Goal: Information Seeking & Learning: Learn about a topic

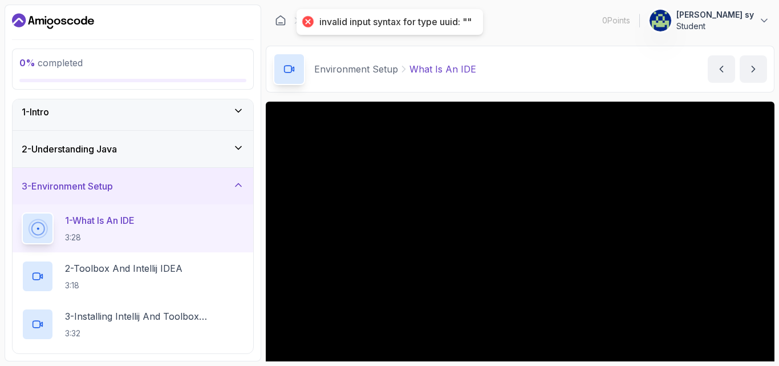
scroll to position [341, 0]
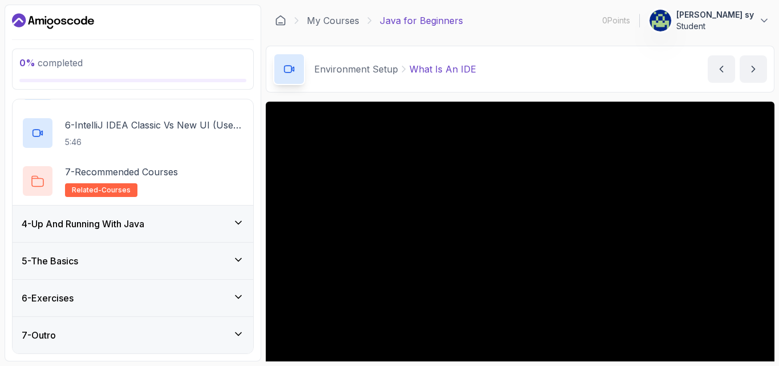
click at [151, 233] on div "4 - Up And Running With Java" at bounding box center [133, 223] width 241 height 37
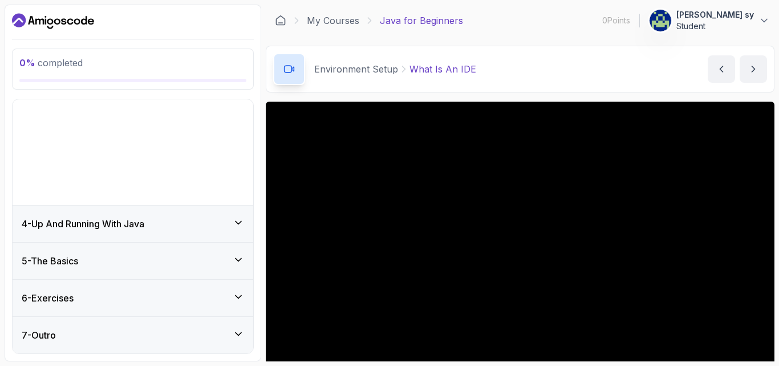
scroll to position [6, 0]
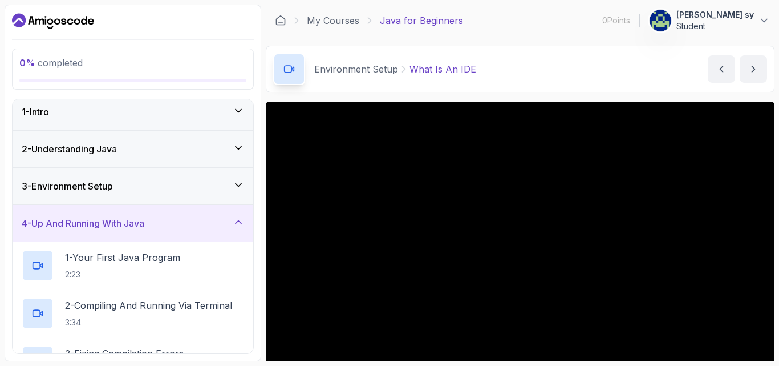
click at [170, 220] on div "4 - Up And Running With Java" at bounding box center [133, 223] width 223 height 14
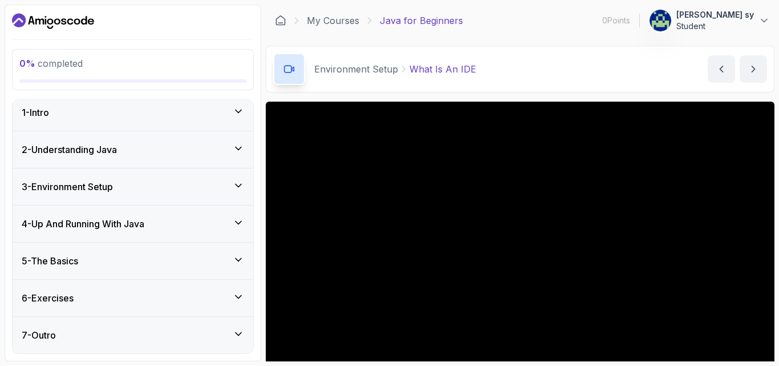
click at [173, 184] on div "3 - Environment Setup" at bounding box center [133, 187] width 223 height 14
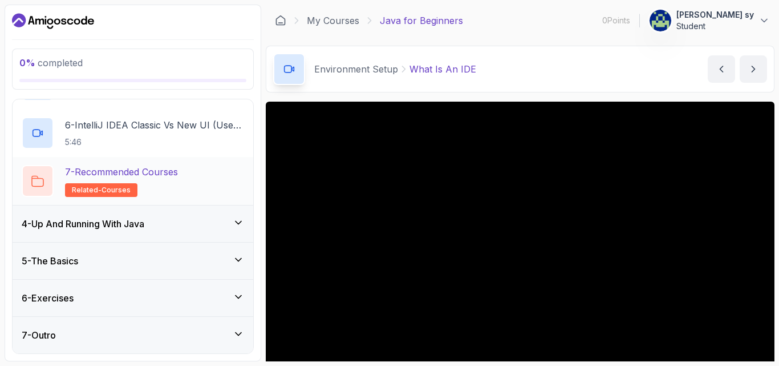
scroll to position [0, 0]
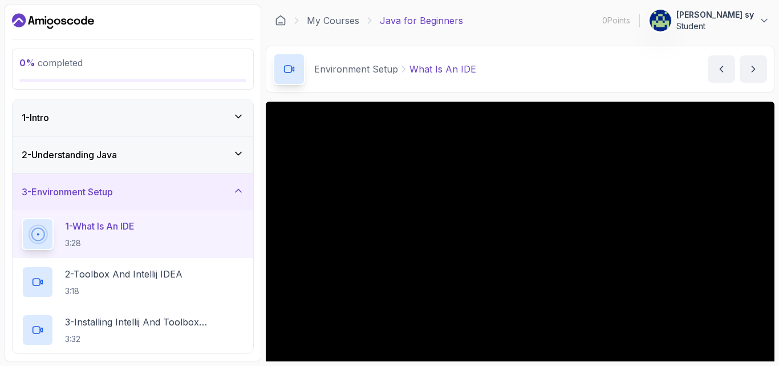
click at [177, 184] on div "3 - Environment Setup" at bounding box center [133, 191] width 241 height 37
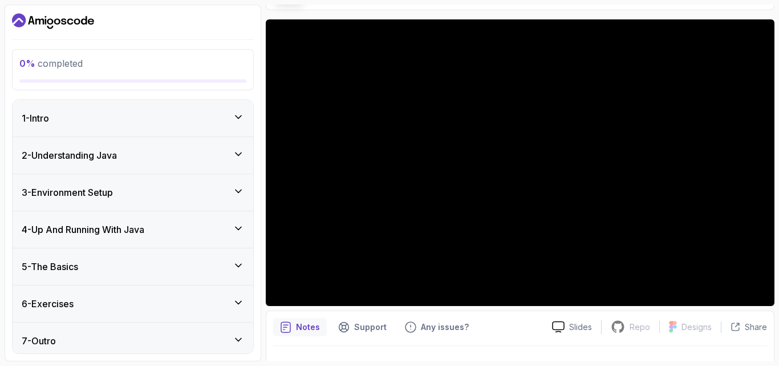
scroll to position [106, 0]
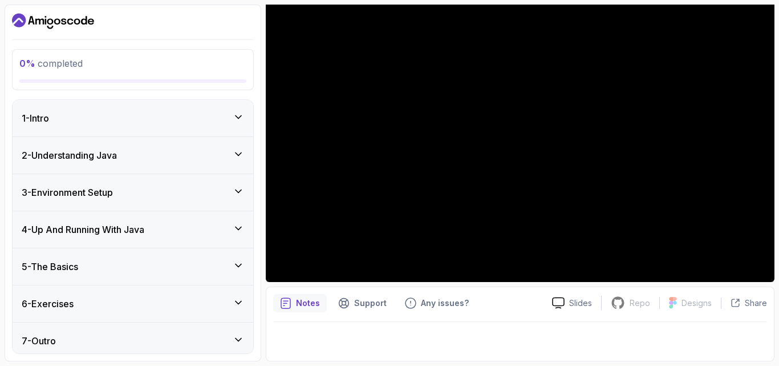
click at [148, 157] on div "2 - Understanding Java" at bounding box center [133, 155] width 223 height 14
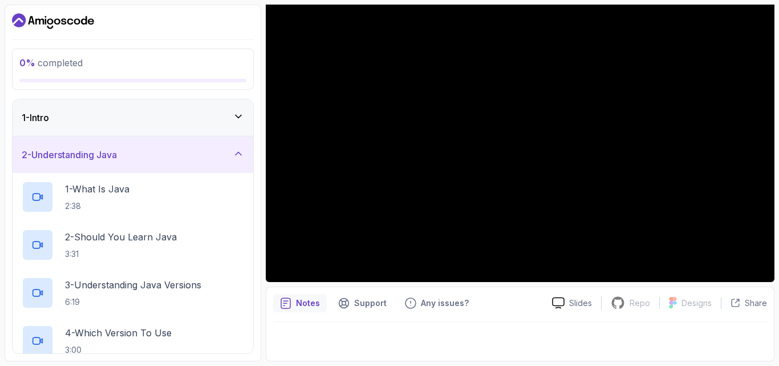
click at [150, 157] on div "2 - Understanding Java" at bounding box center [133, 155] width 223 height 14
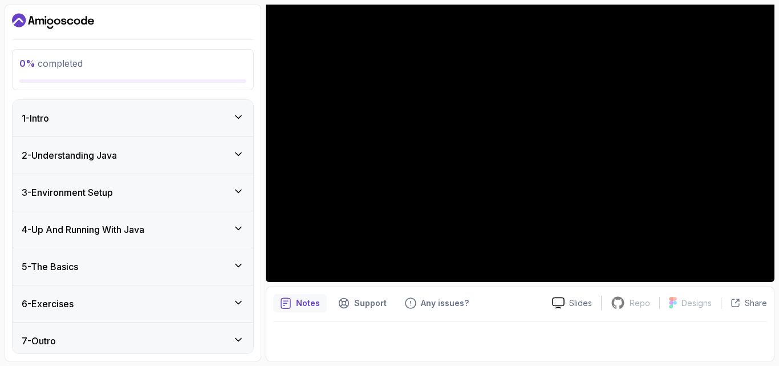
click at [170, 192] on div "3 - Environment Setup" at bounding box center [133, 192] width 223 height 14
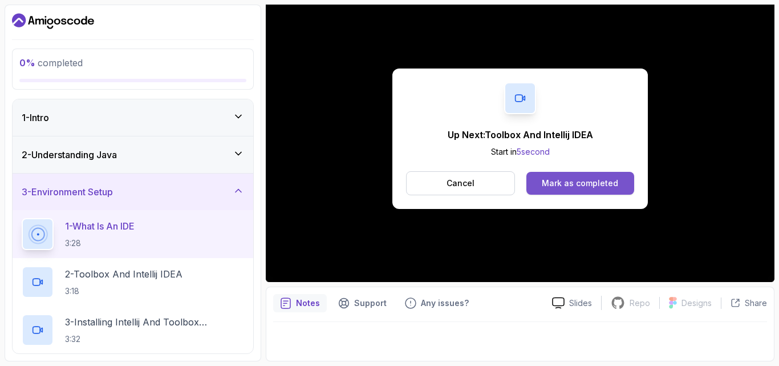
click at [569, 184] on div "Mark as completed" at bounding box center [580, 182] width 76 height 11
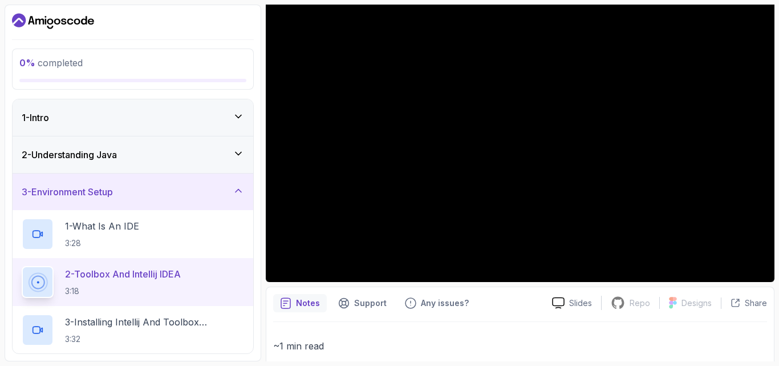
scroll to position [341, 0]
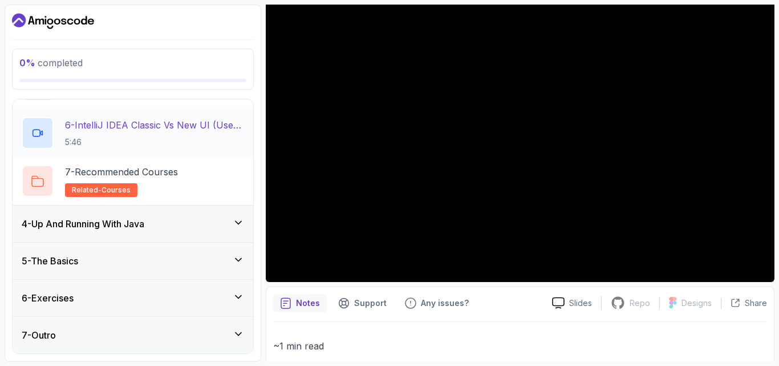
click at [146, 129] on p "6 - IntelliJ IDEA Classic Vs New UI (User Interface)" at bounding box center [154, 125] width 179 height 14
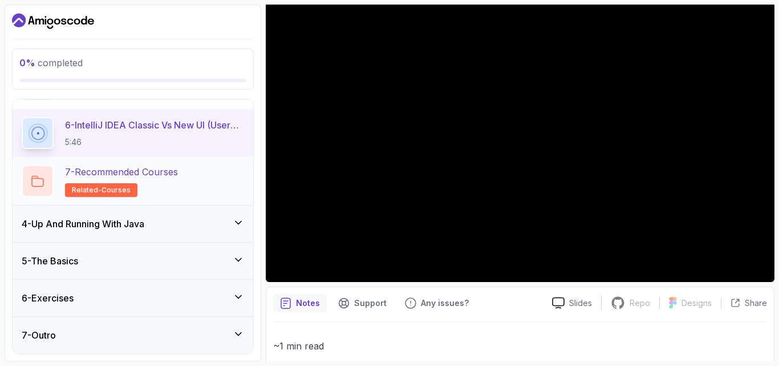
click at [96, 188] on span "related-courses" at bounding box center [101, 189] width 59 height 9
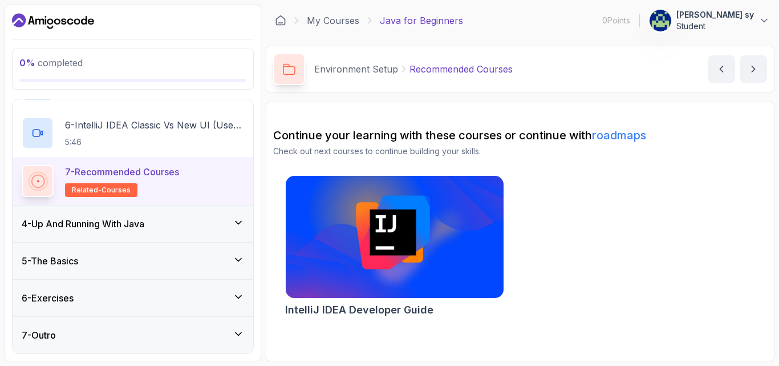
click at [229, 222] on div "4 - Up And Running With Java" at bounding box center [133, 224] width 223 height 14
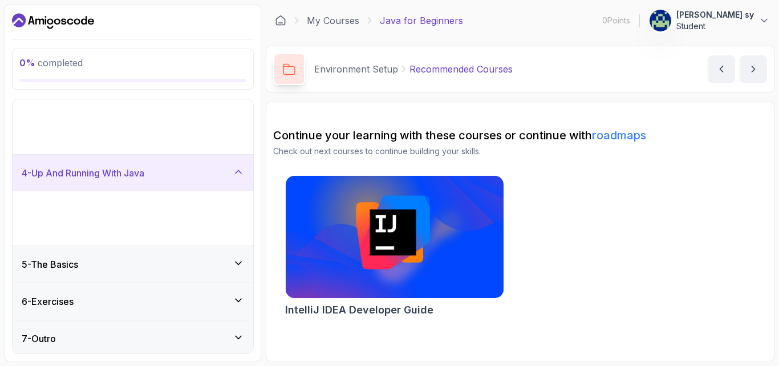
scroll to position [6, 0]
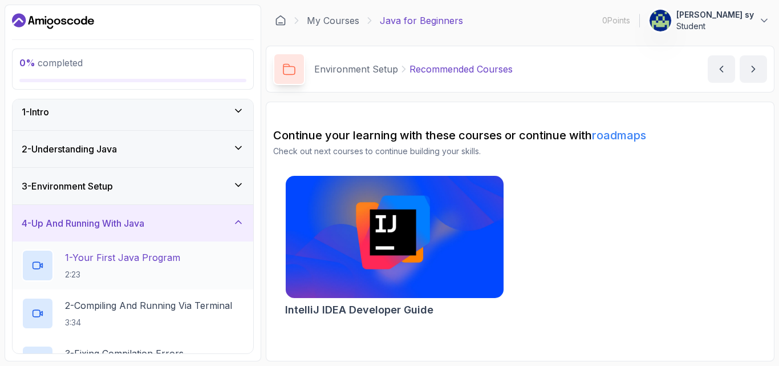
click at [123, 254] on p "1 - Your First Java Program" at bounding box center [122, 257] width 115 height 14
